Goal: Task Accomplishment & Management: Use online tool/utility

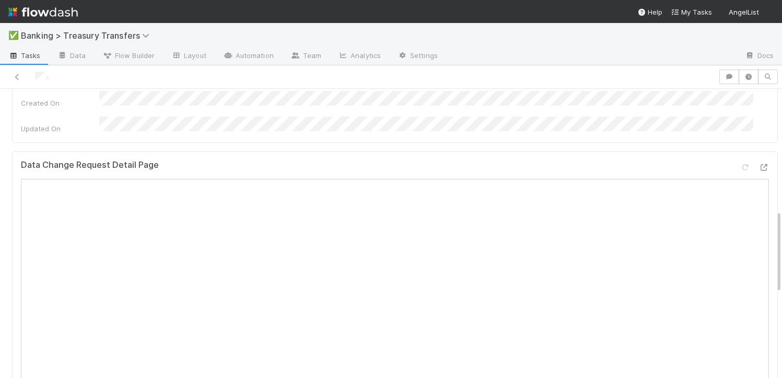
scroll to position [424, 0]
click at [758, 162] on icon at bounding box center [763, 165] width 10 height 7
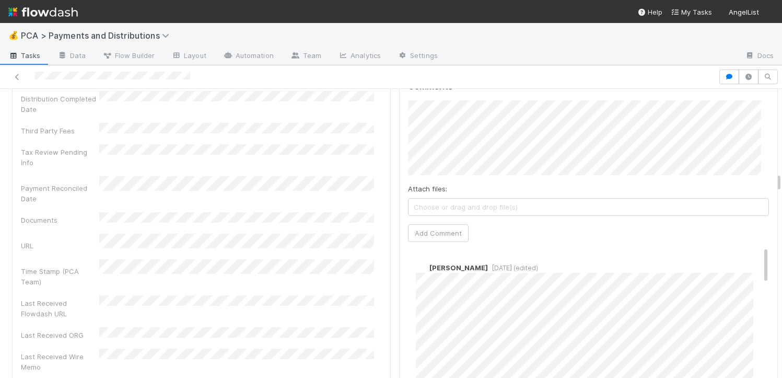
scroll to position [2318, 0]
